Goal: Information Seeking & Learning: Learn about a topic

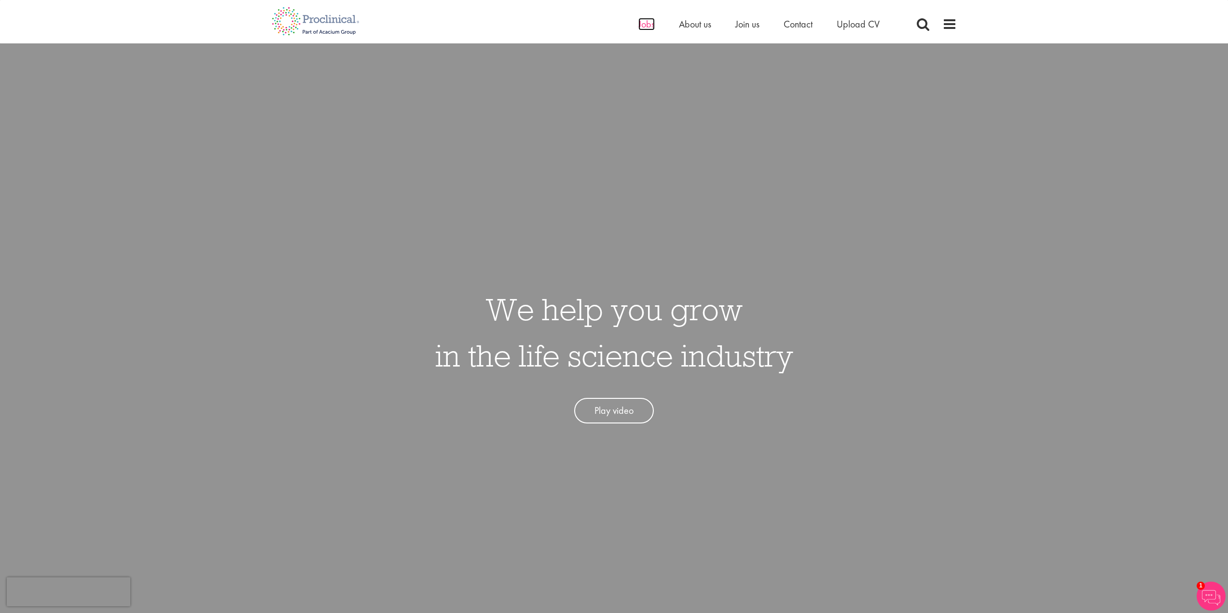
click at [642, 25] on span "Jobs" at bounding box center [646, 24] width 16 height 13
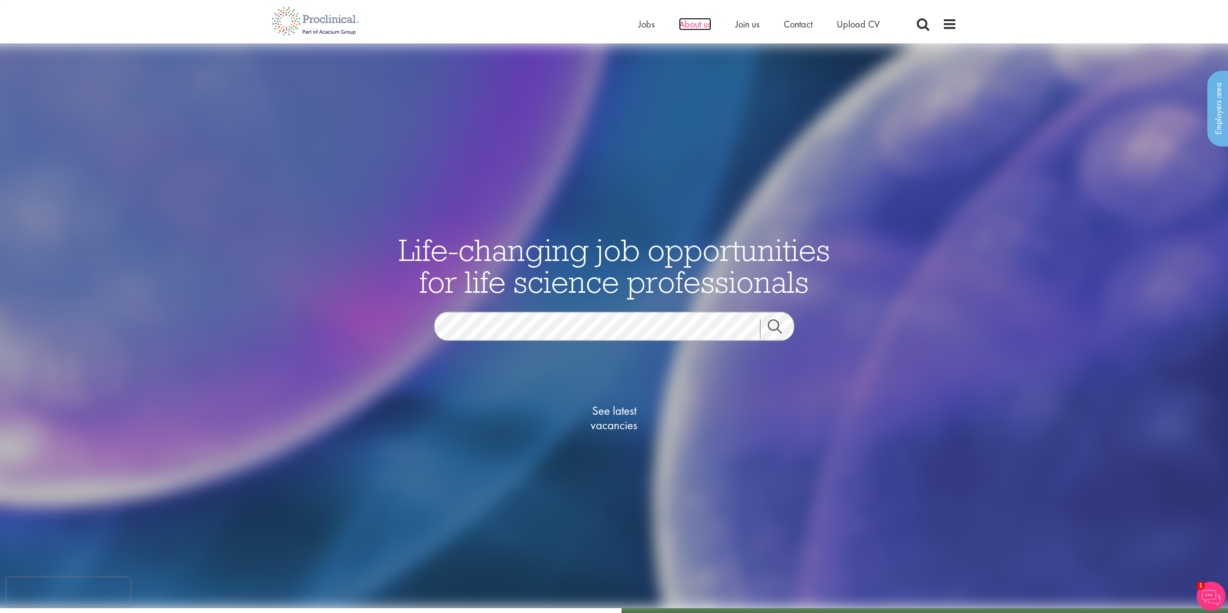
click at [692, 26] on span "About us" at bounding box center [695, 24] width 32 height 13
